Goal: Information Seeking & Learning: Learn about a topic

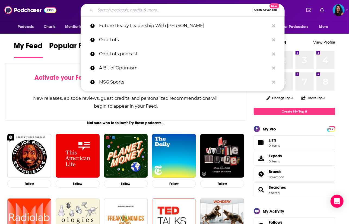
click at [148, 12] on input "Search podcasts, credits, & more..." at bounding box center [173, 10] width 156 height 9
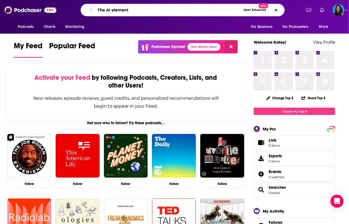
type input "The AI element"
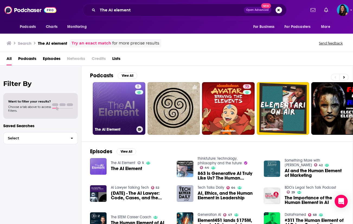
click at [118, 102] on link "5 The AI Element" at bounding box center [119, 108] width 53 height 53
